Goal: Information Seeking & Learning: Learn about a topic

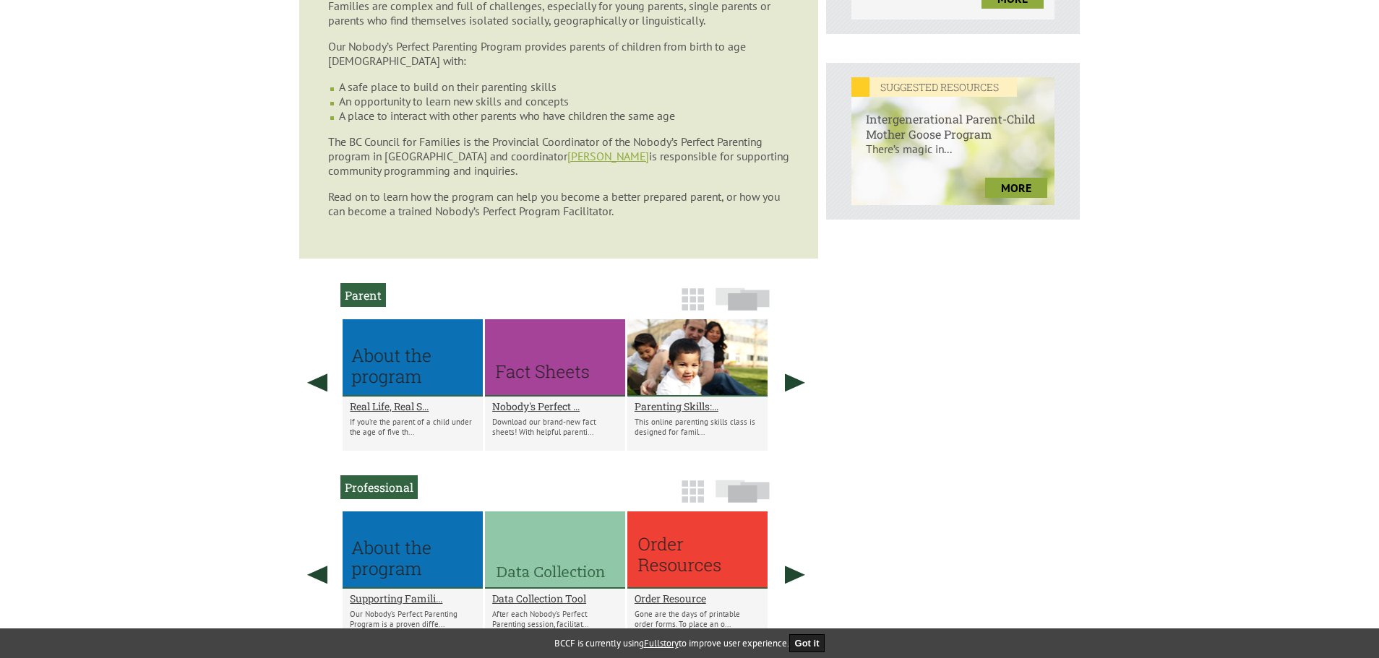
scroll to position [650, 0]
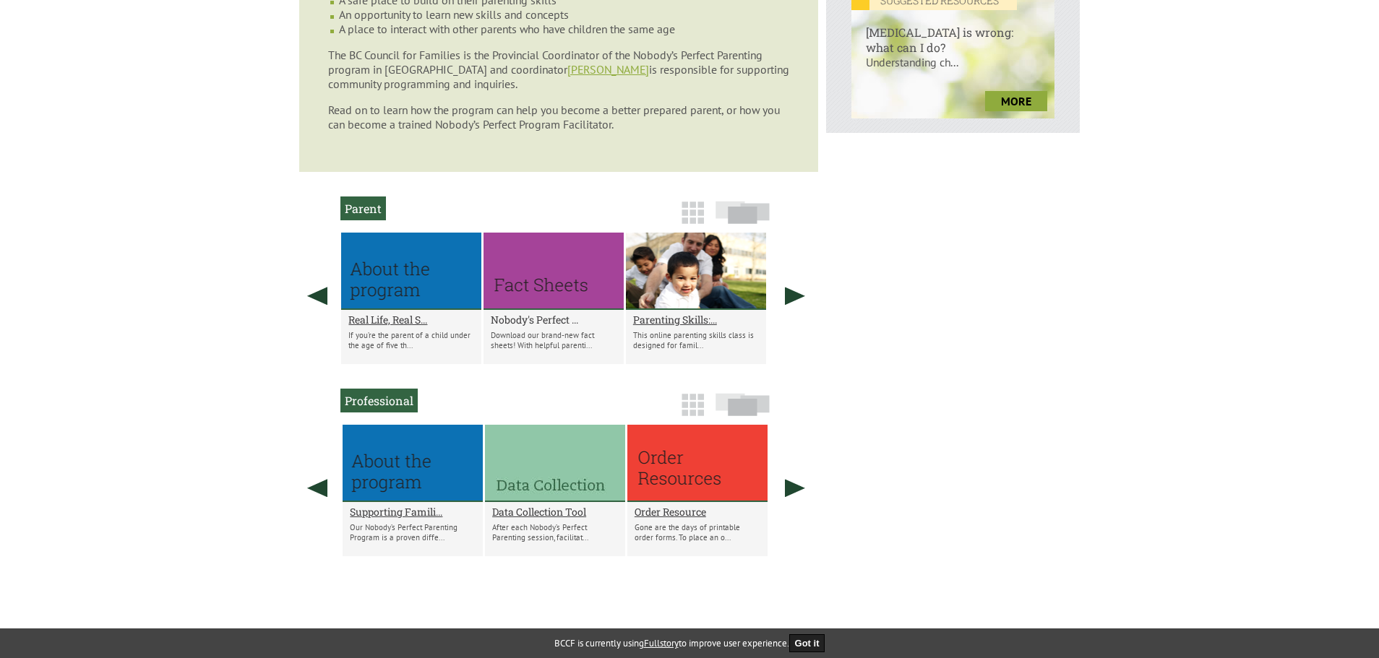
click at [533, 314] on div "Nobody's Perfect ... Download our brand-new fact sheets! With helpful parenti..." at bounding box center [554, 337] width 140 height 54
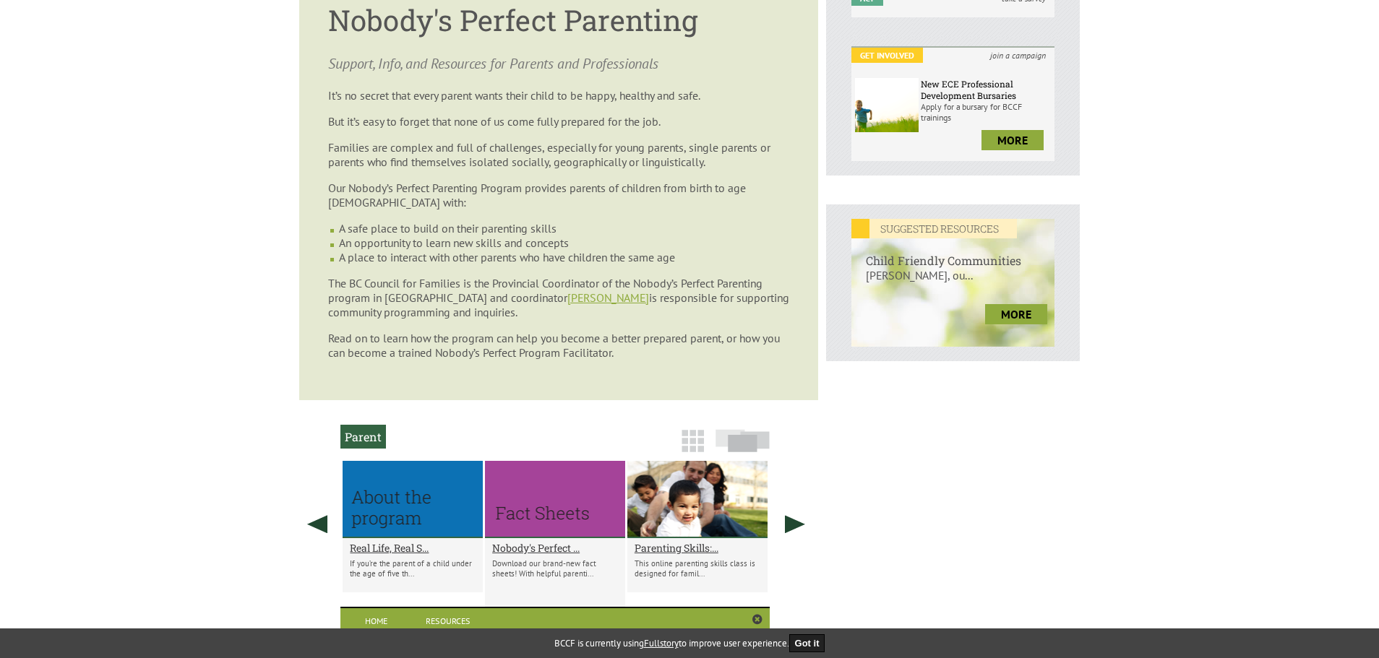
scroll to position [408, 0]
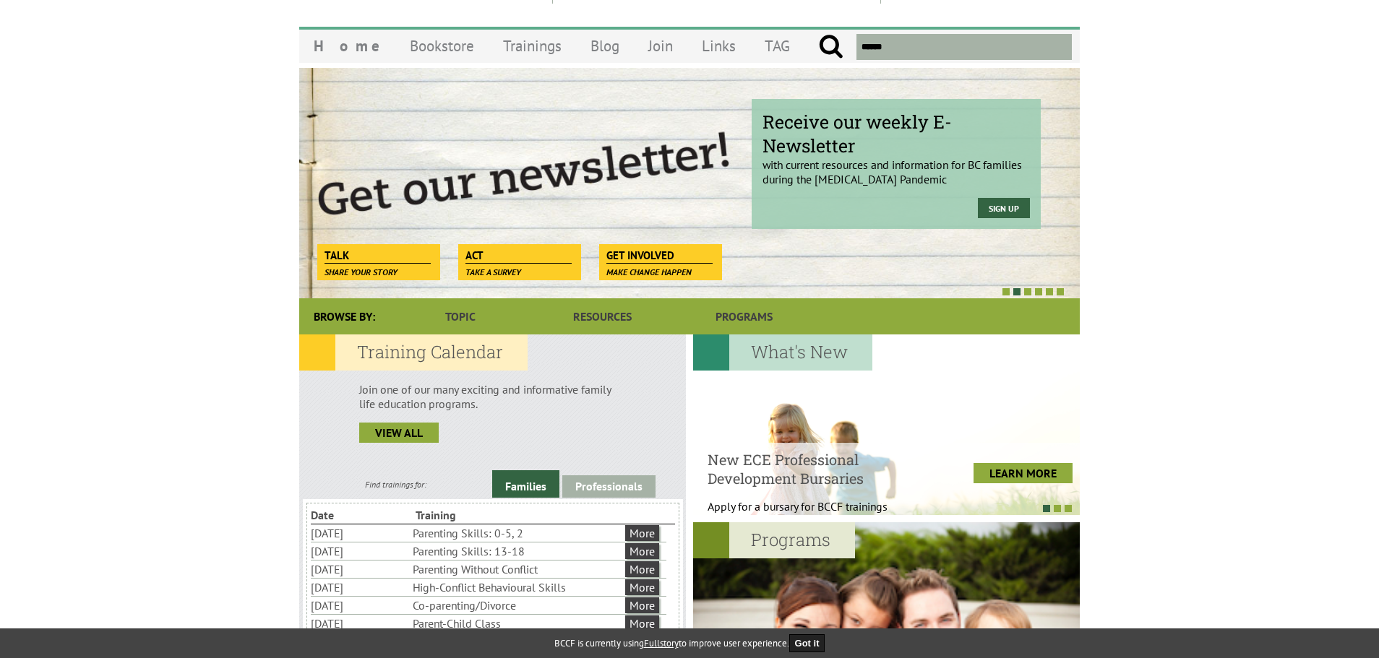
scroll to position [145, 0]
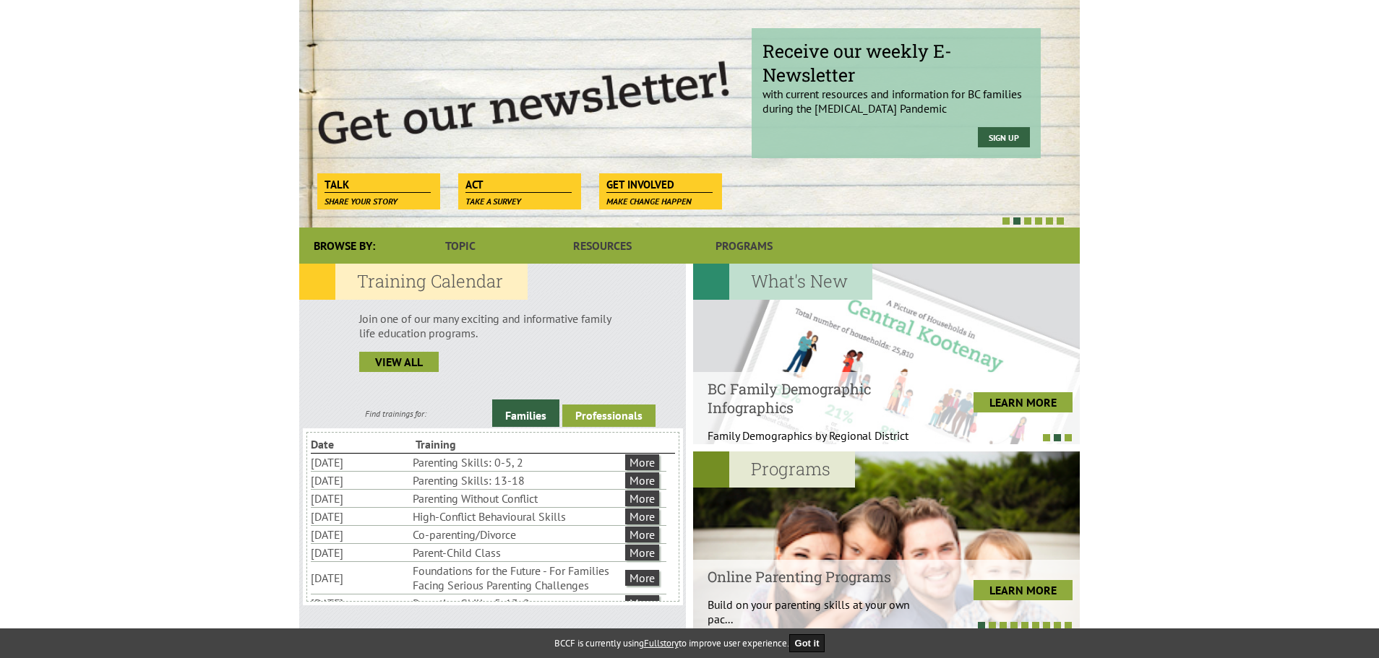
click at [570, 412] on link "Professionals" at bounding box center [608, 416] width 93 height 22
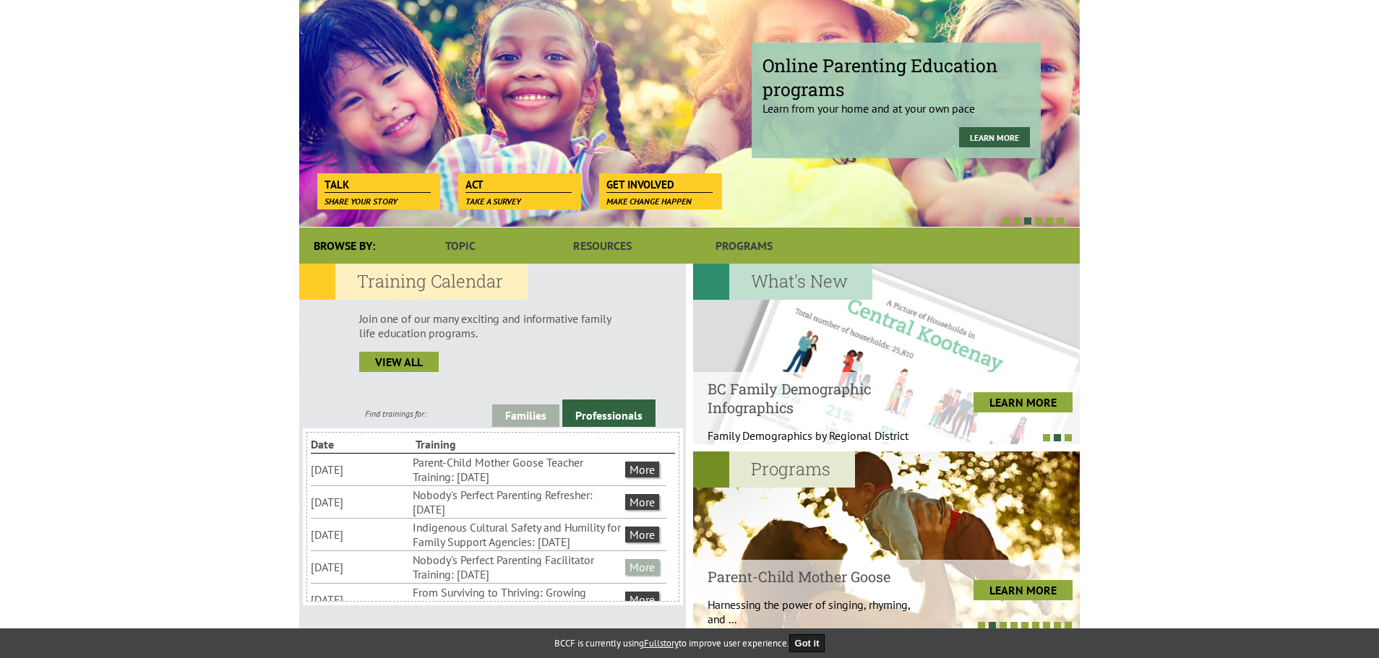
click at [637, 575] on link "More" at bounding box center [642, 567] width 34 height 16
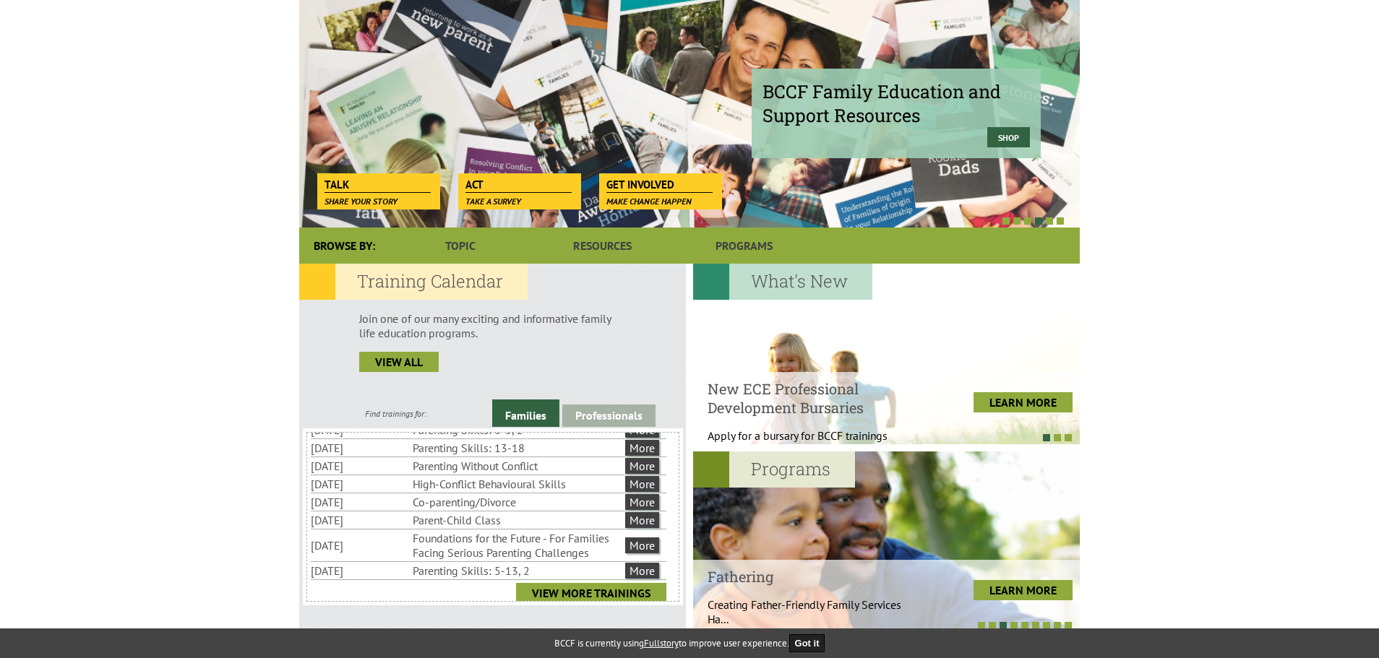
scroll to position [51, 0]
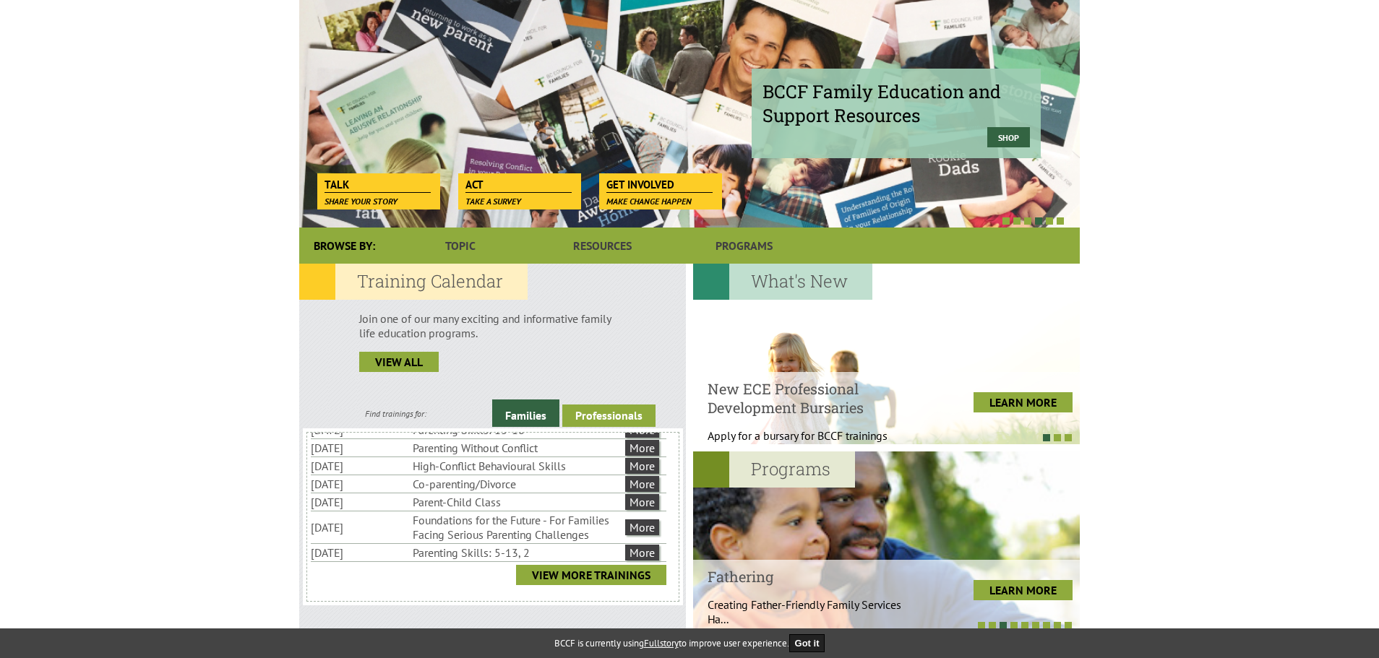
click at [610, 414] on link "Professionals" at bounding box center [608, 416] width 93 height 22
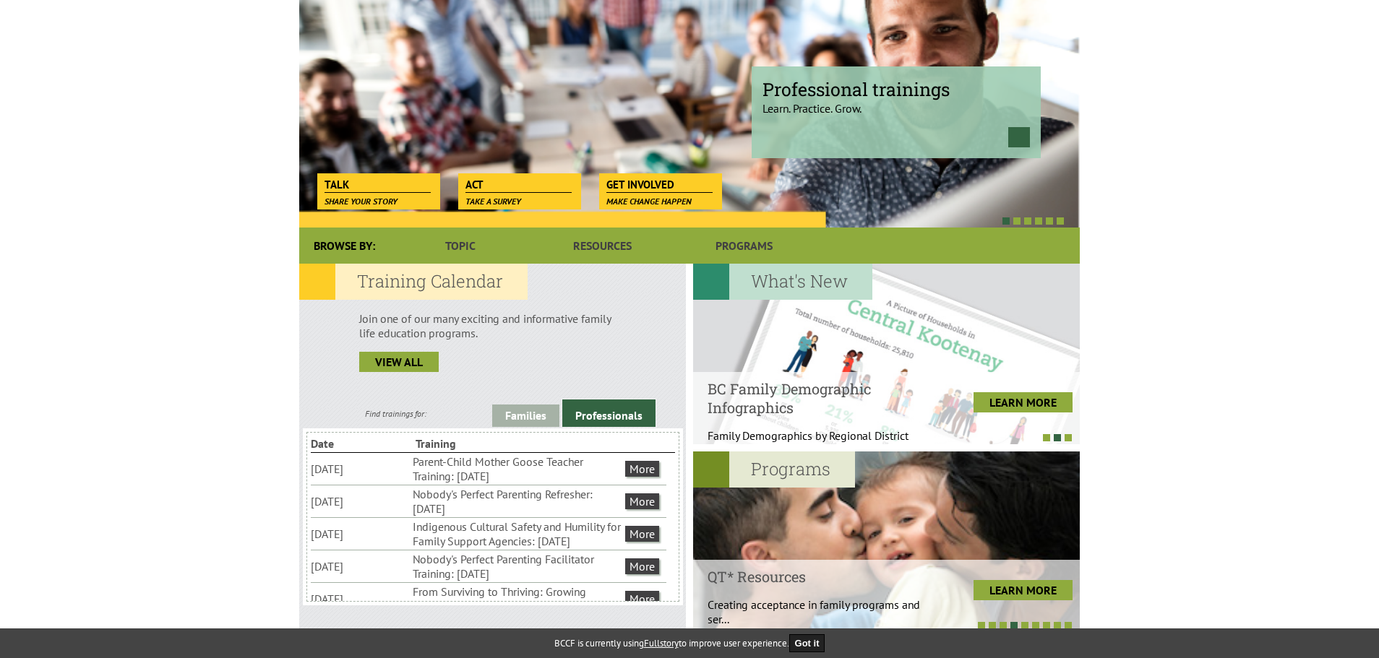
scroll to position [0, 0]
click at [631, 468] on link "More" at bounding box center [642, 470] width 34 height 16
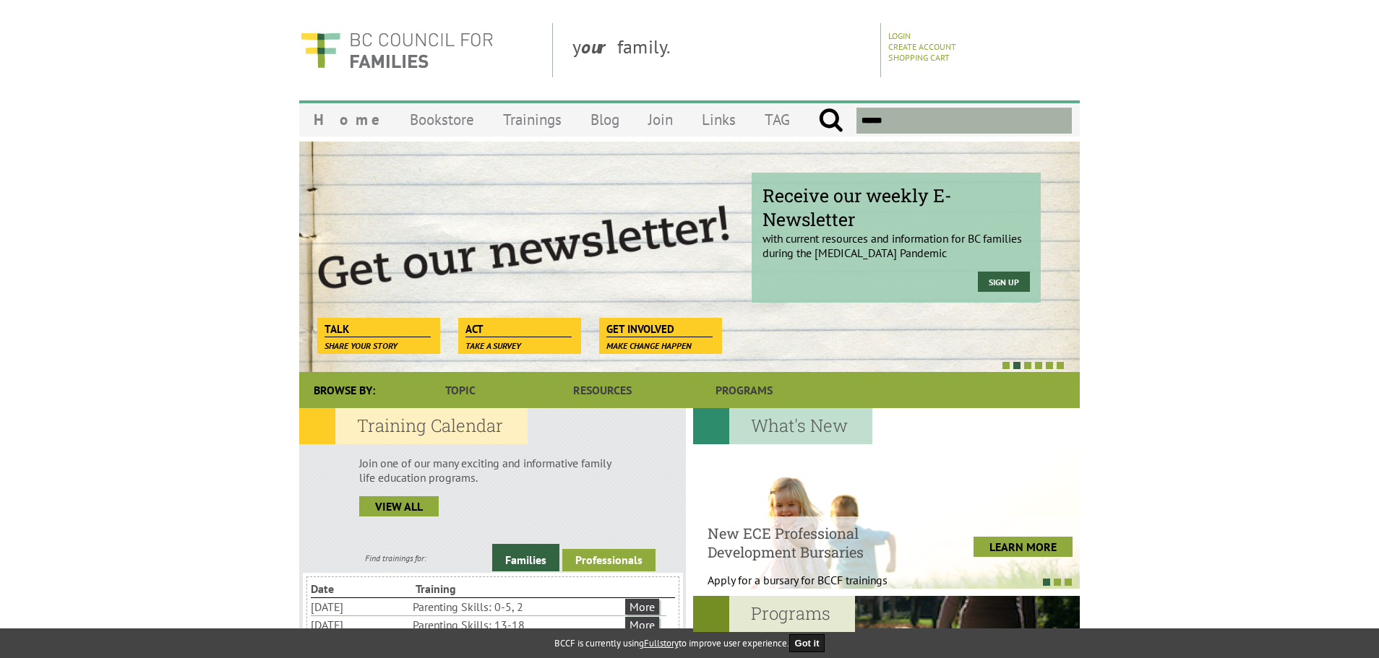
click at [627, 556] on link "Professionals" at bounding box center [608, 560] width 93 height 22
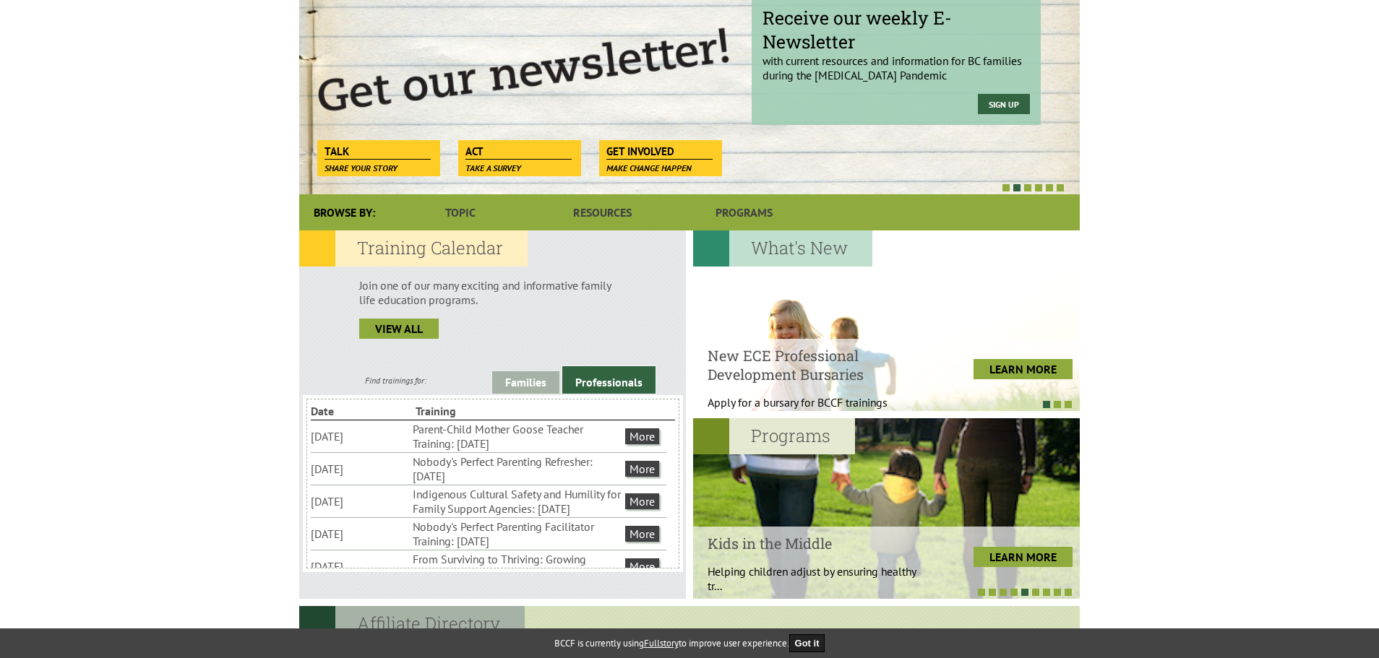
scroll to position [217, 0]
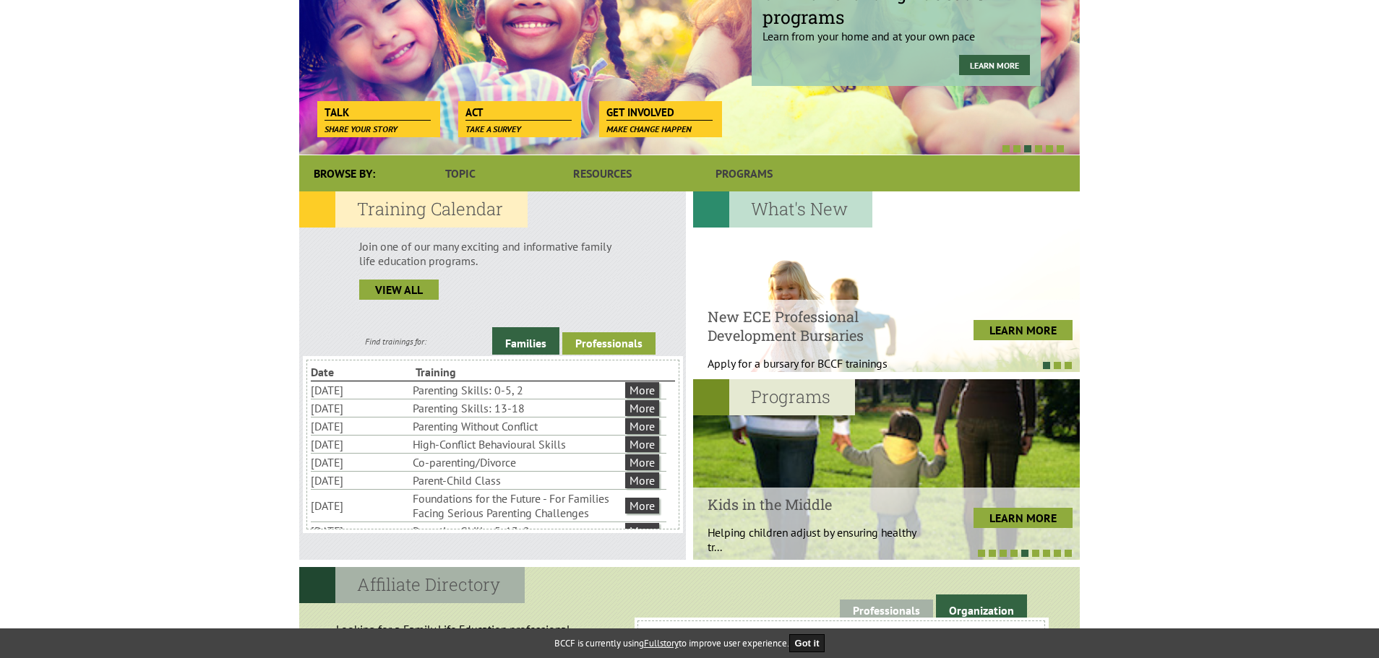
click at [580, 336] on link "Professionals" at bounding box center [608, 343] width 93 height 22
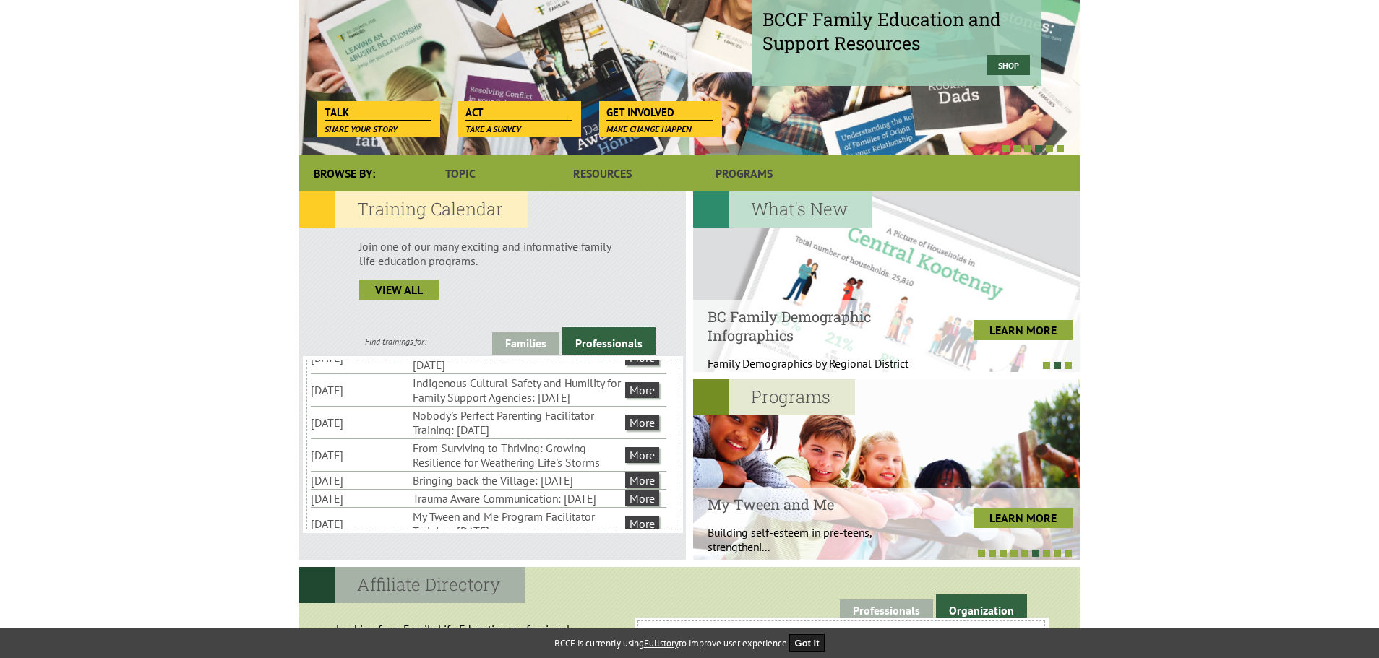
scroll to position [145, 0]
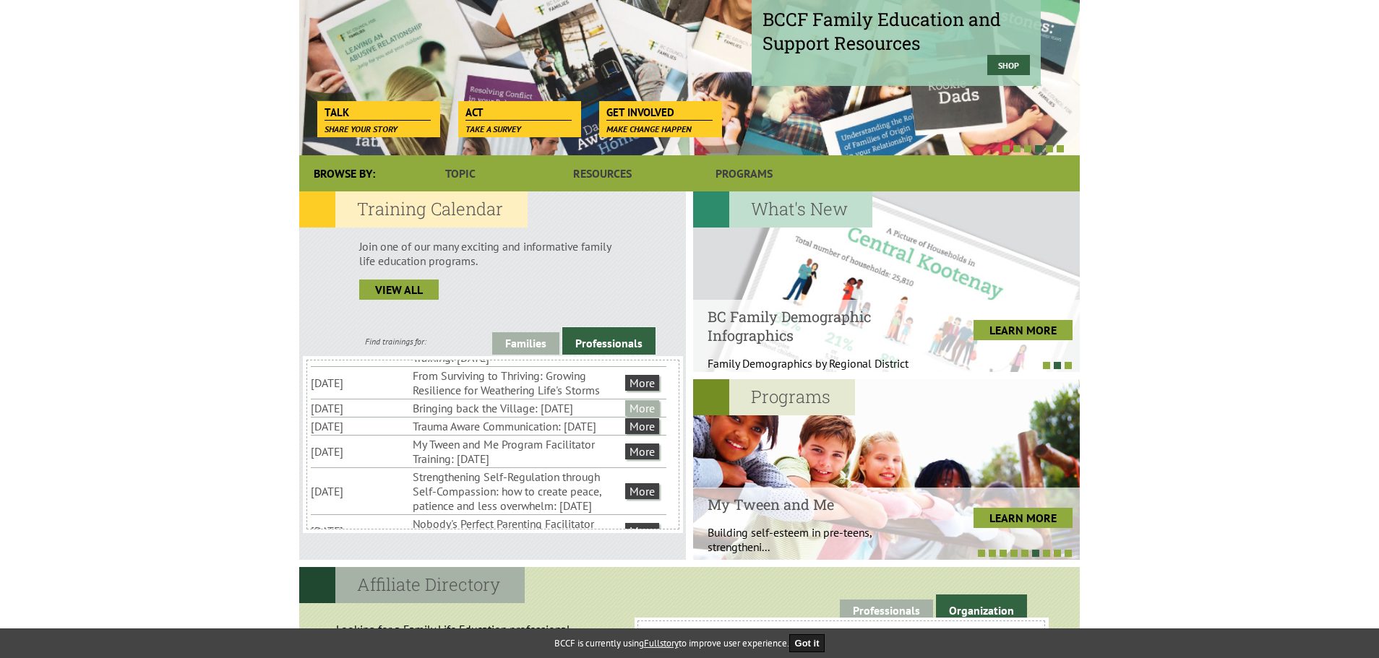
click at [640, 416] on link "More" at bounding box center [642, 408] width 34 height 16
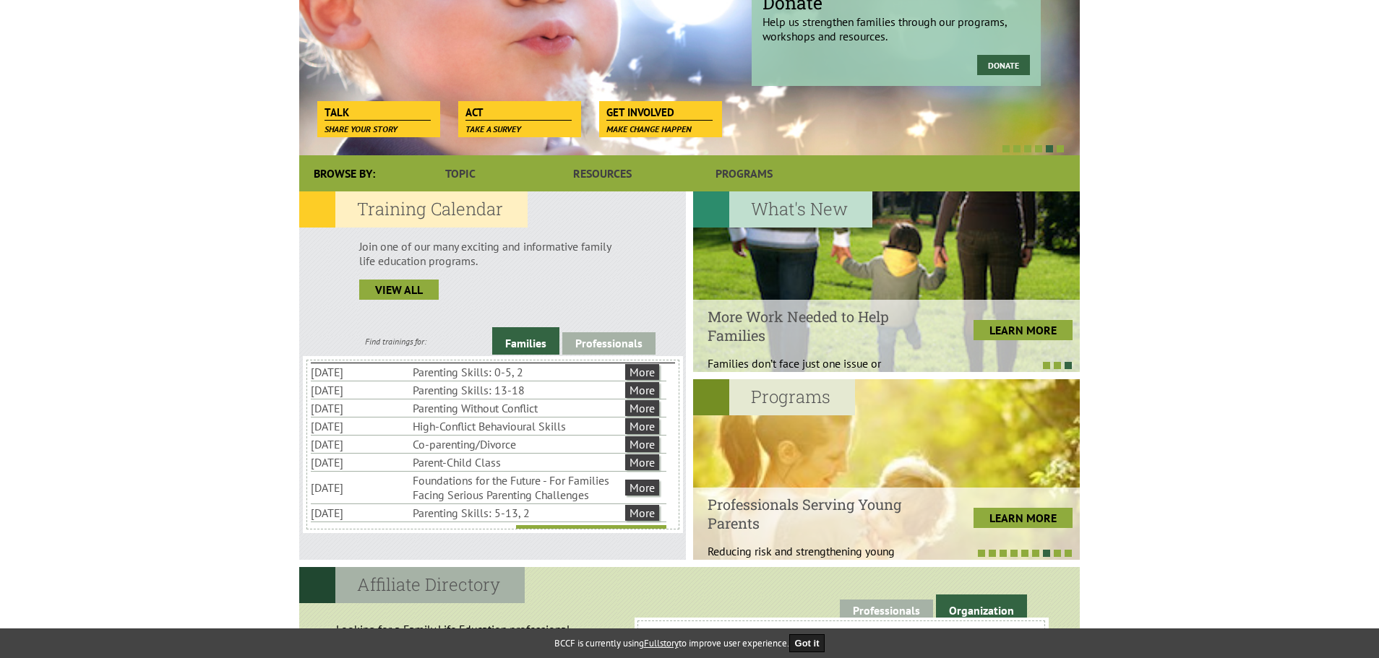
scroll to position [0, 0]
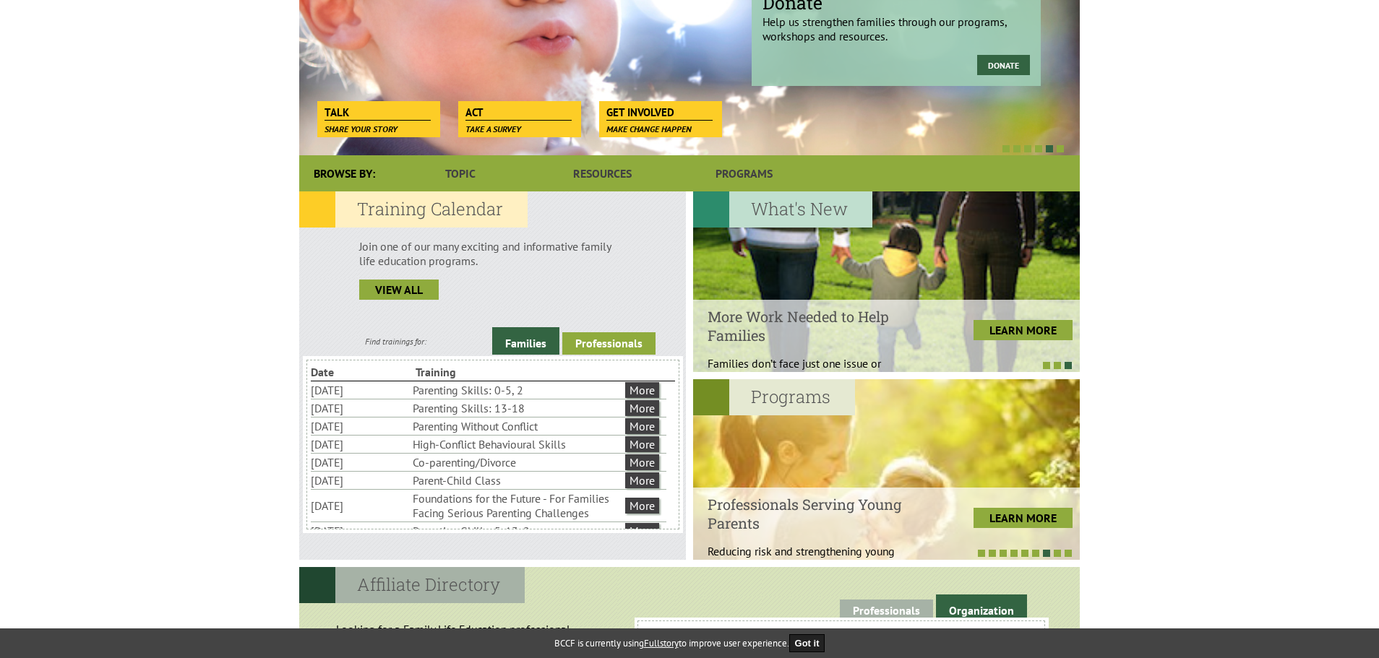
click at [590, 347] on link "Professionals" at bounding box center [608, 343] width 93 height 22
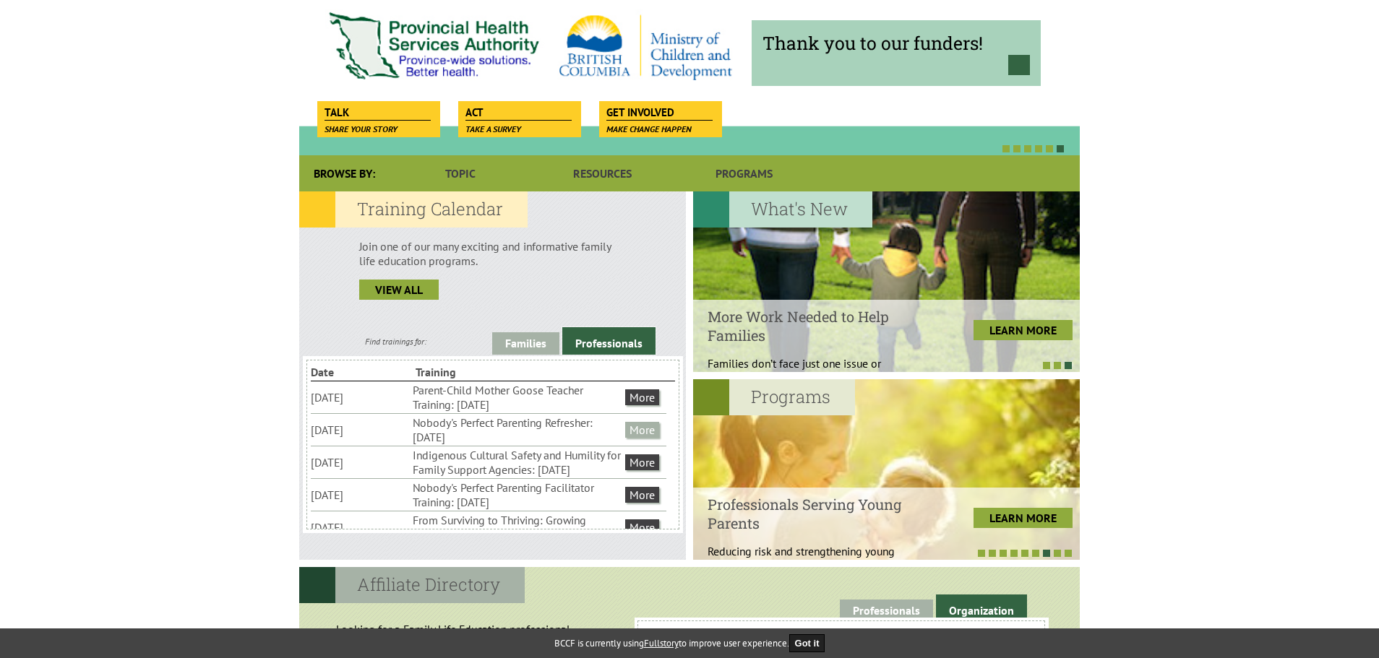
click at [652, 426] on link "More" at bounding box center [642, 430] width 34 height 16
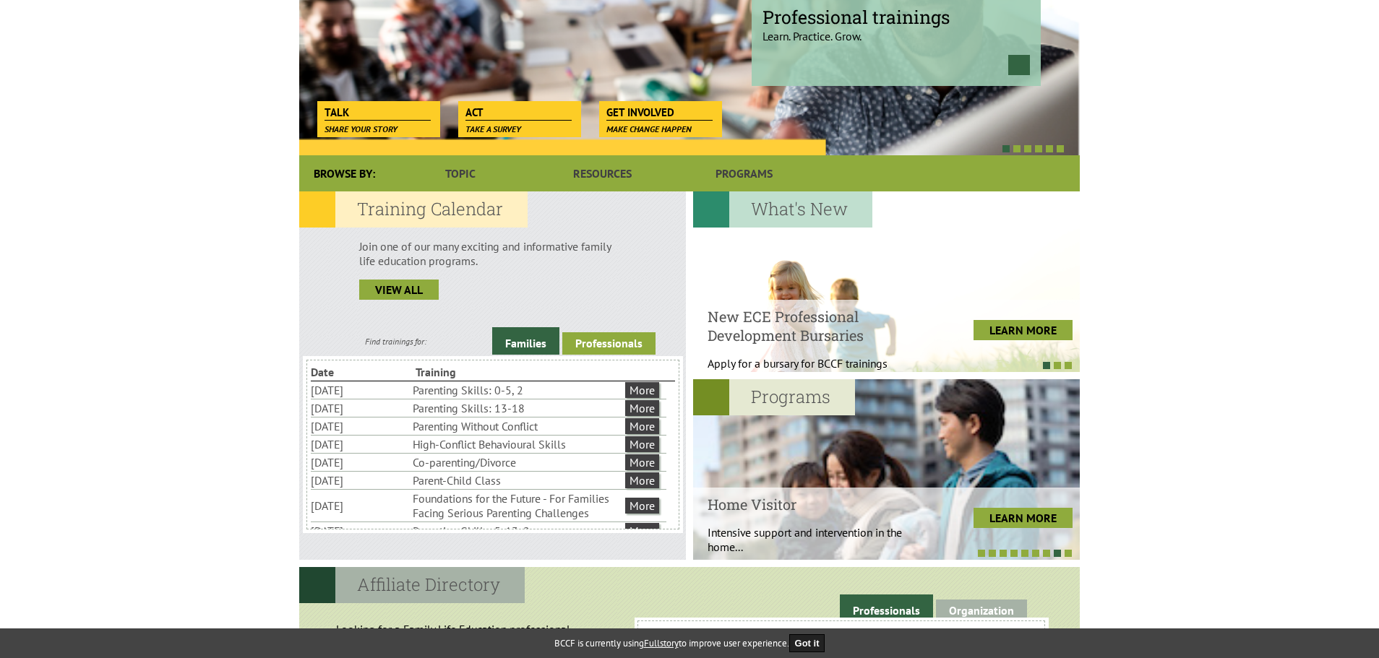
click at [595, 340] on link "Professionals" at bounding box center [608, 343] width 93 height 22
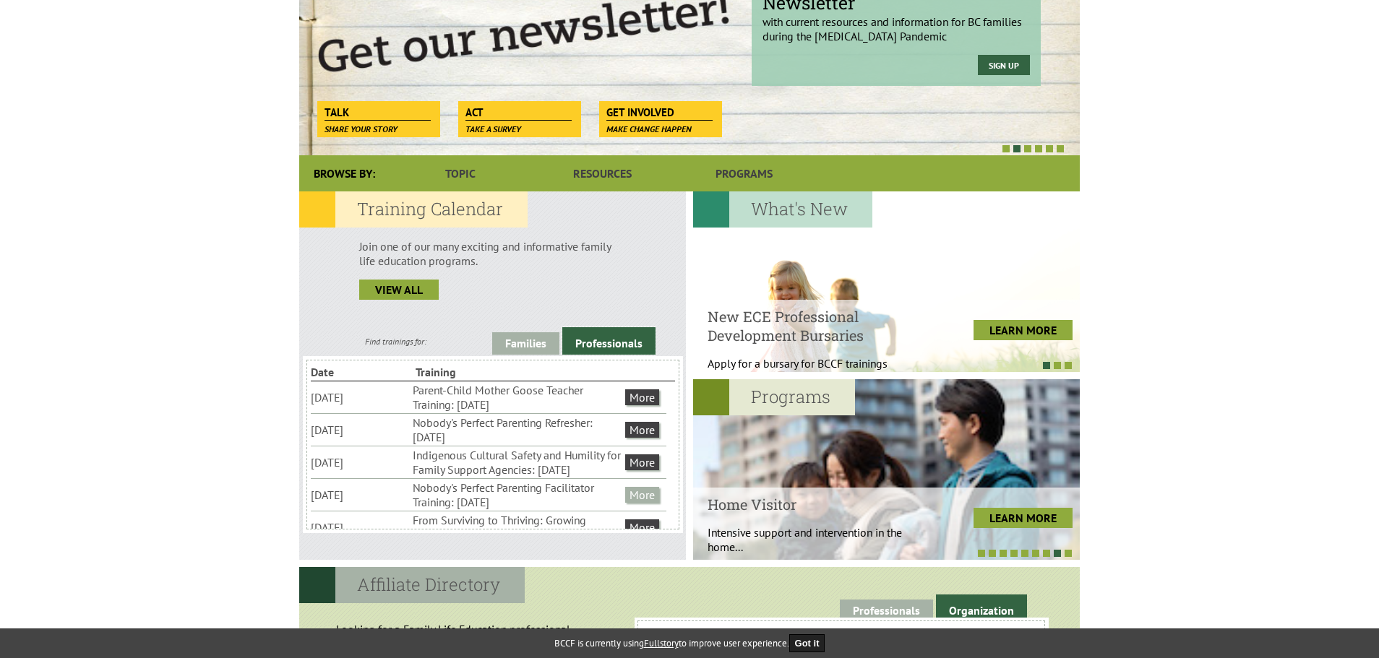
click at [643, 503] on link "More" at bounding box center [642, 495] width 34 height 16
